Goal: Navigation & Orientation: Find specific page/section

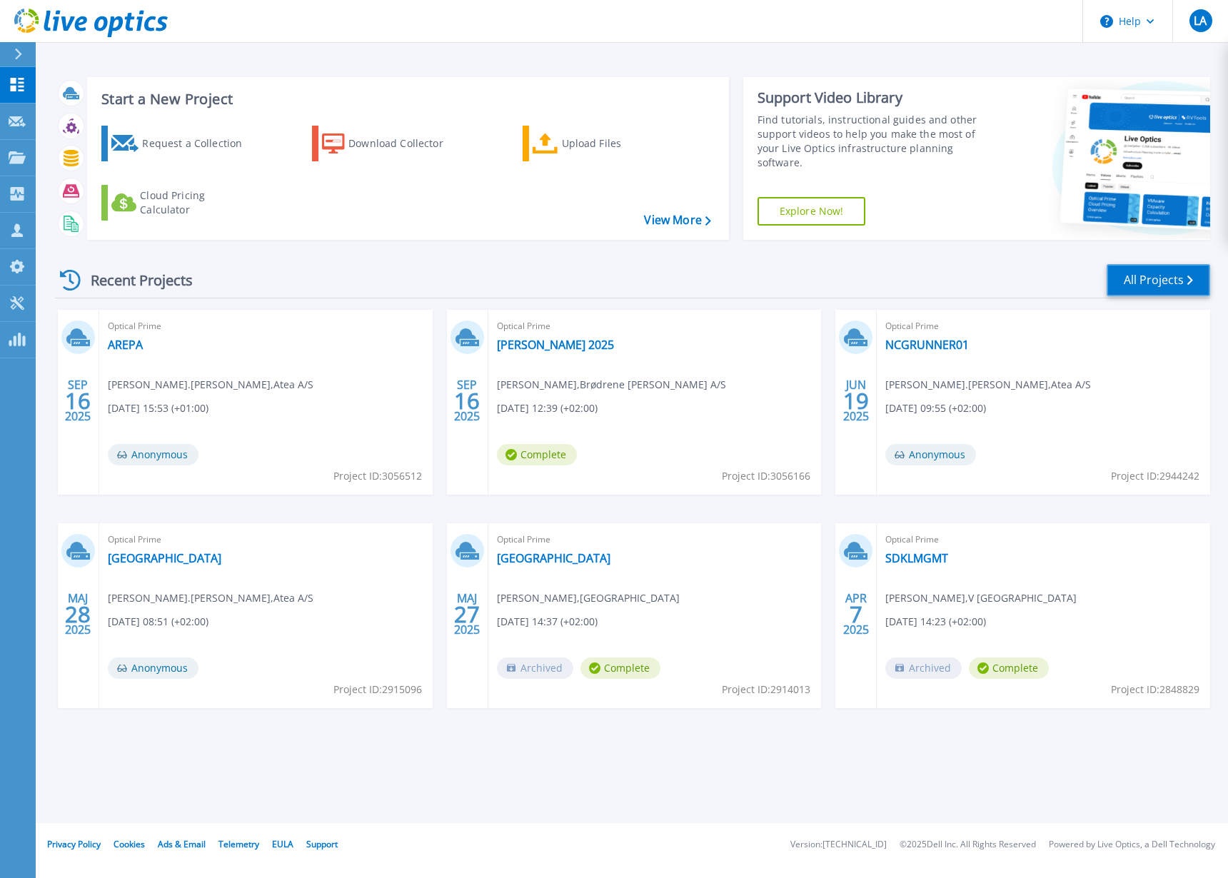
click at [1150, 283] on link "All Projects" at bounding box center [1159, 280] width 104 height 32
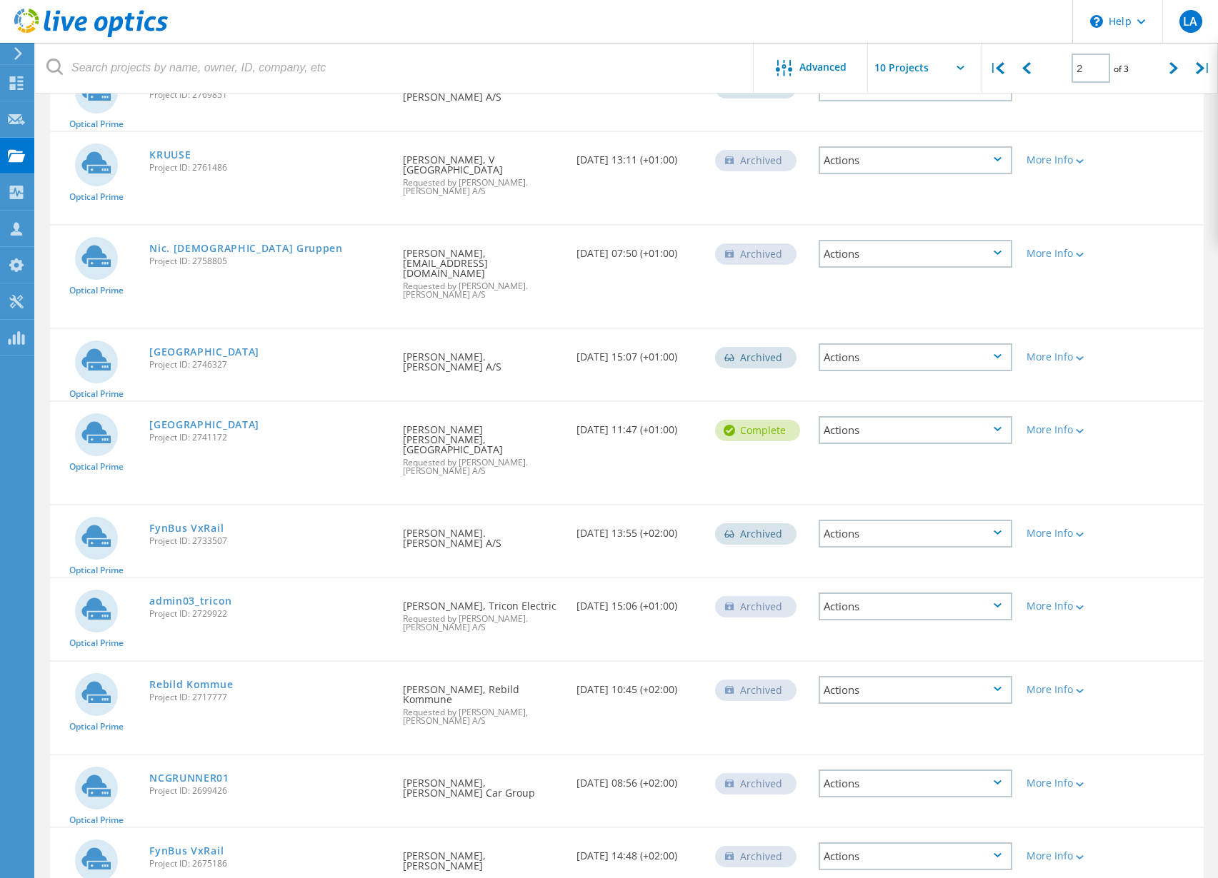
scroll to position [234, 0]
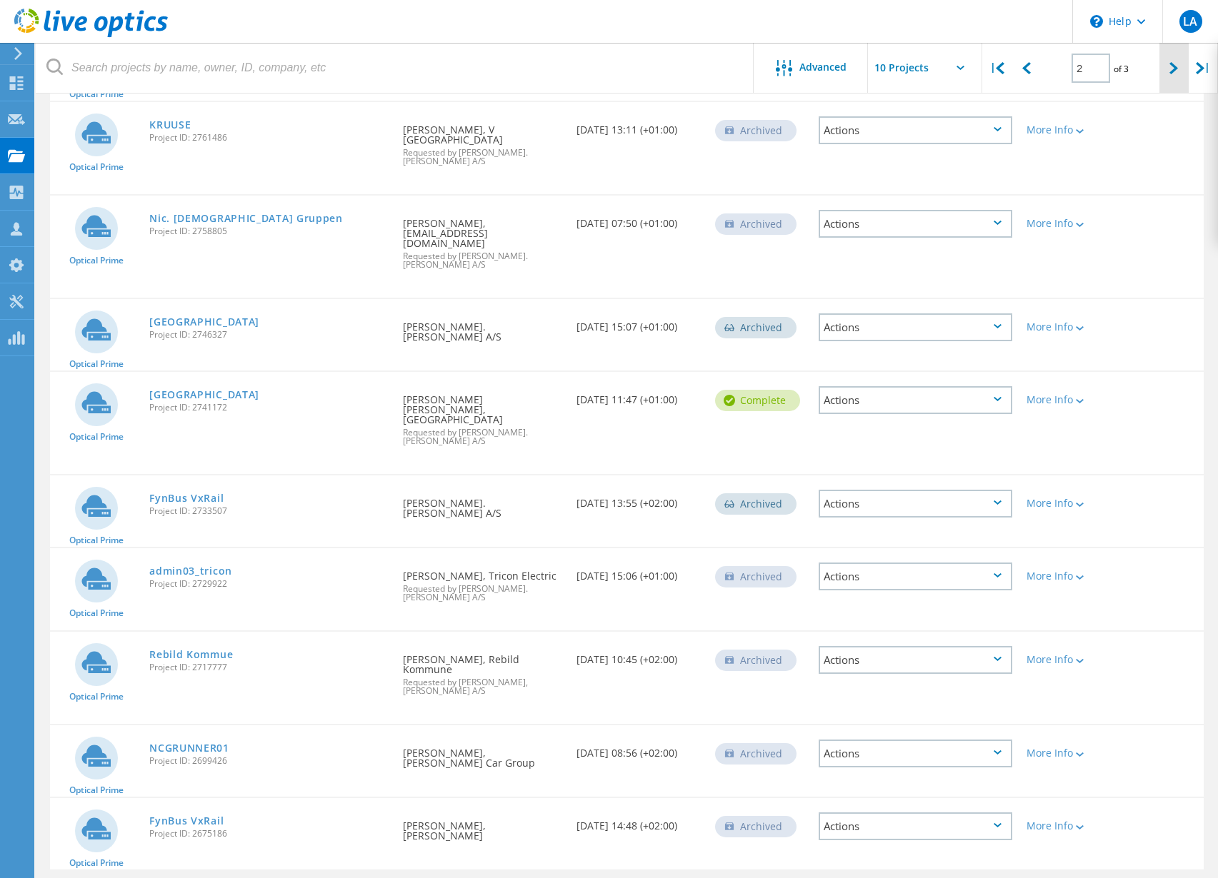
click at [1171, 69] on icon at bounding box center [1173, 68] width 9 height 12
type input "3"
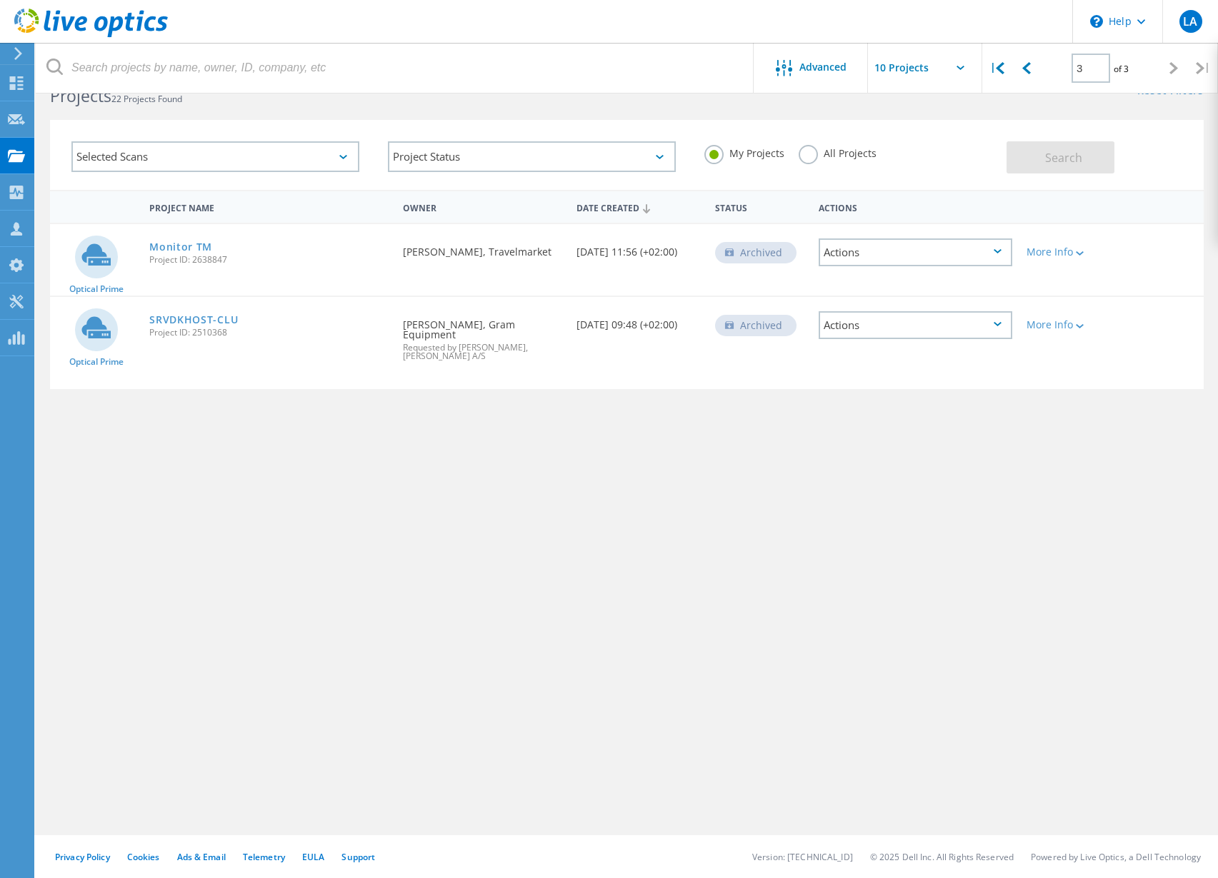
scroll to position [39, 0]
